Goal: Information Seeking & Learning: Learn about a topic

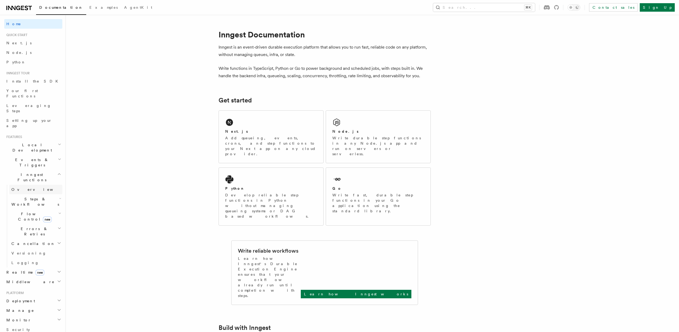
scroll to position [1, 0]
click at [22, 195] on span "Steps & Workflows" at bounding box center [34, 200] width 50 height 11
click at [23, 239] on span "Wait for events" at bounding box center [39, 244] width 46 height 11
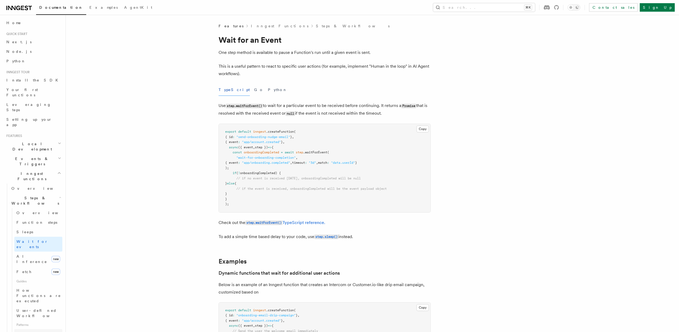
click at [30, 331] on span "Parallel steps" at bounding box center [37, 333] width 42 height 4
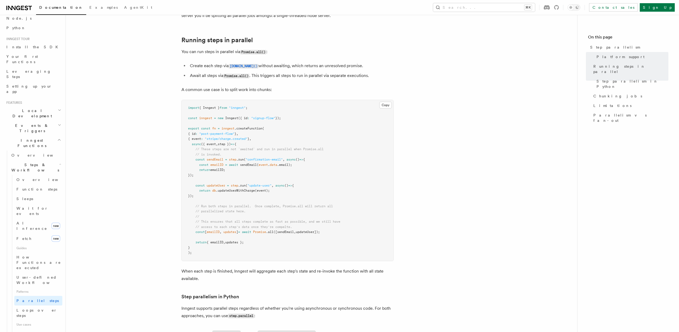
scroll to position [36, 0]
click at [33, 306] on span "Loops over steps" at bounding box center [36, 311] width 41 height 10
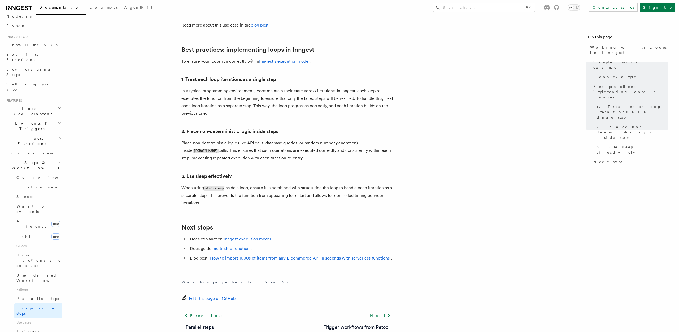
scroll to position [807, 0]
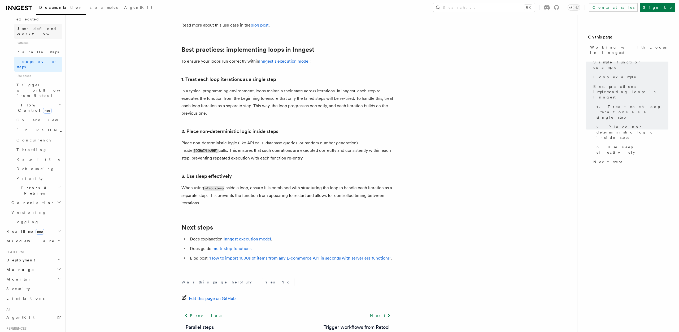
scroll to position [292, 0]
click at [32, 324] on span "TypeScript SDK" at bounding box center [30, 329] width 53 height 11
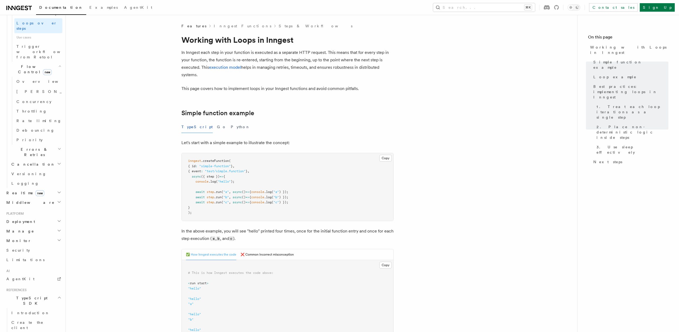
scroll to position [264, 0]
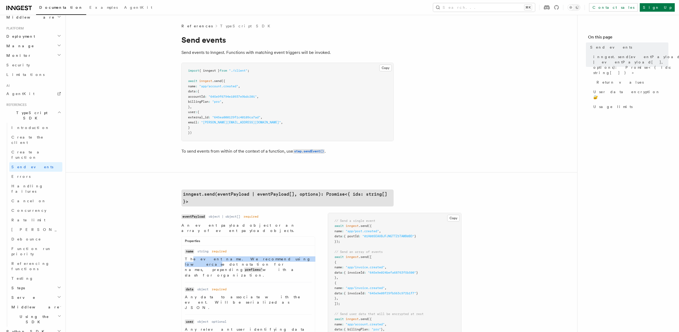
drag, startPoint x: 189, startPoint y: 247, endPoint x: 264, endPoint y: 243, distance: 75.4
click at [264, 256] on p "The event name. We recommend using lowercase dot notation for names, prepending…" at bounding box center [248, 266] width 127 height 21
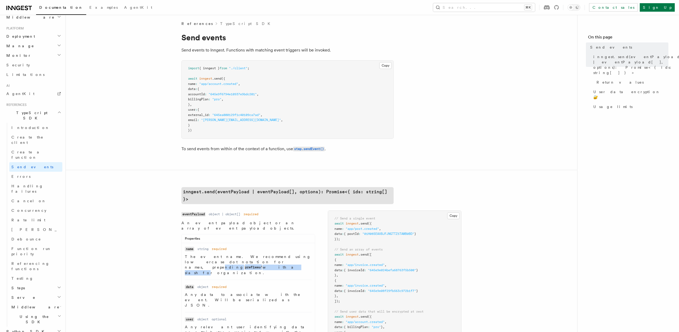
drag, startPoint x: 194, startPoint y: 249, endPoint x: 255, endPoint y: 248, distance: 60.7
click at [247, 254] on p "The event name. We recommend using lowercase dot notation for names, prepending…" at bounding box center [248, 264] width 127 height 21
click at [255, 254] on p "The event name. We recommend using lowercase dot notation for names, prepending…" at bounding box center [248, 264] width 127 height 21
click at [244, 265] on code "prefixes/" at bounding box center [253, 267] width 19 height 5
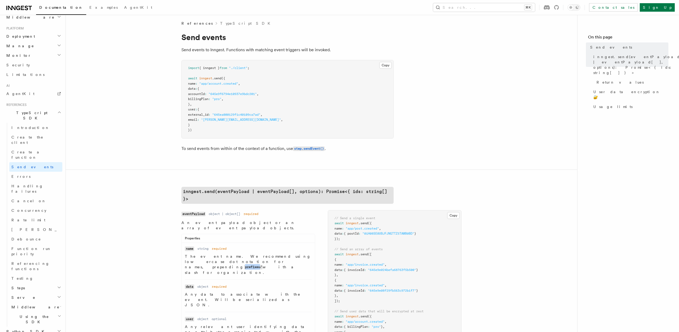
click at [244, 265] on code "prefixes/" at bounding box center [253, 267] width 19 height 5
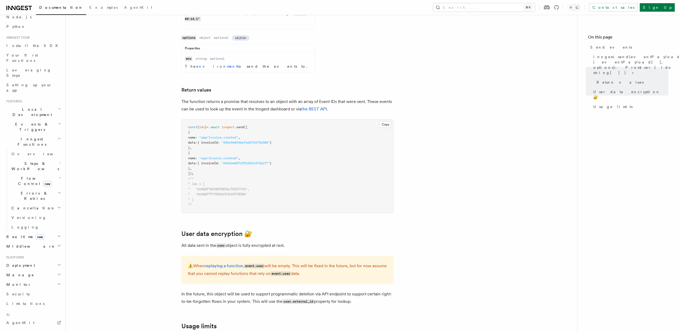
scroll to position [0, 0]
click at [26, 155] on h2 "Events & Triggers" at bounding box center [33, 162] width 58 height 15
click at [24, 172] on span "Inngest Functions" at bounding box center [30, 177] width 53 height 11
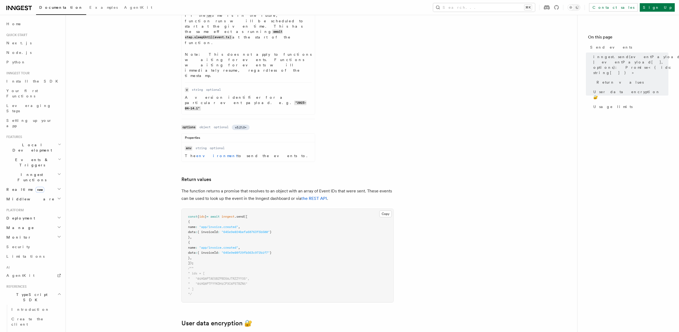
scroll to position [455, 0]
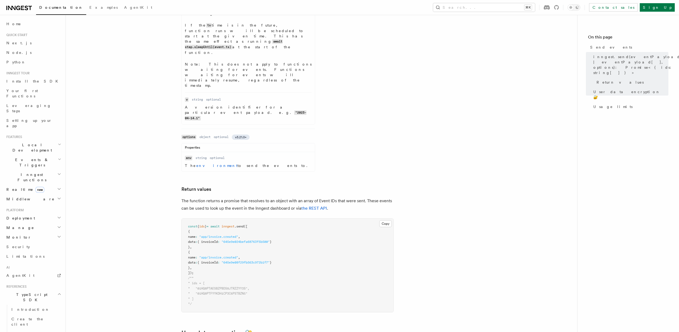
click at [20, 157] on span "Events & Triggers" at bounding box center [31, 162] width 54 height 11
click at [23, 157] on span "Events & Triggers" at bounding box center [31, 162] width 54 height 11
click at [25, 142] on span "Local Development" at bounding box center [31, 147] width 54 height 11
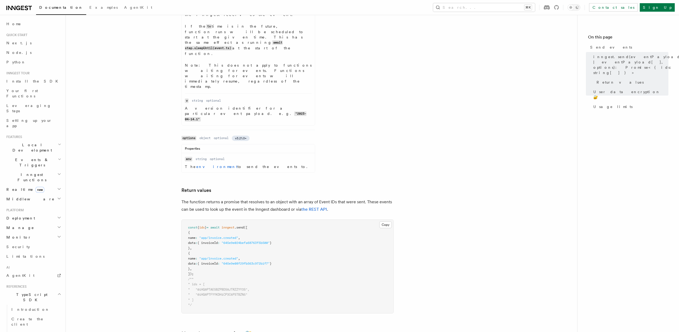
click at [21, 172] on span "Inngest Functions" at bounding box center [30, 177] width 53 height 11
click at [23, 196] on span "Steps & Workflows" at bounding box center [34, 201] width 50 height 11
click at [32, 331] on span "Parallel steps" at bounding box center [37, 335] width 42 height 4
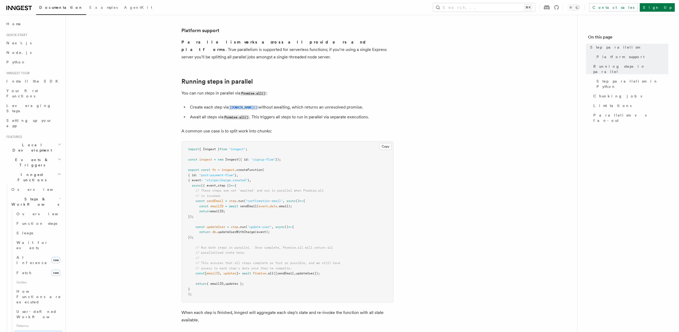
scroll to position [57, 0]
drag, startPoint x: 217, startPoint y: 193, endPoint x: 226, endPoint y: 194, distance: 9.0
click at [226, 199] on span "const sendEmail = step .run ( "confirmation-email" , async () => {" at bounding box center [246, 201] width 117 height 4
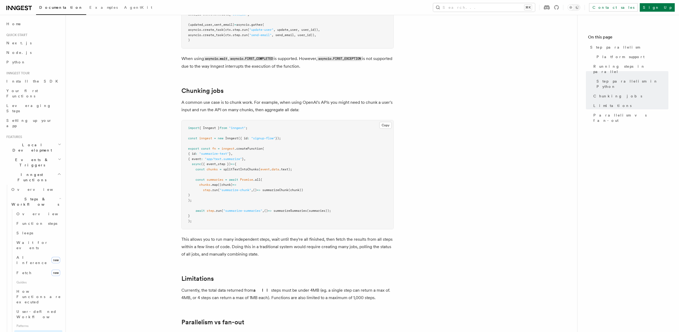
scroll to position [712, 0]
